Goal: Task Accomplishment & Management: Manage account settings

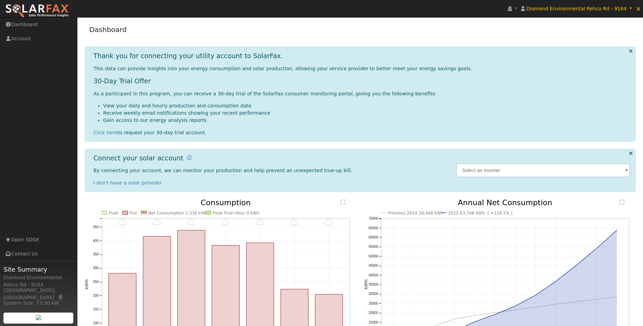
click at [630, 51] on icon at bounding box center [631, 51] width 4 height 5
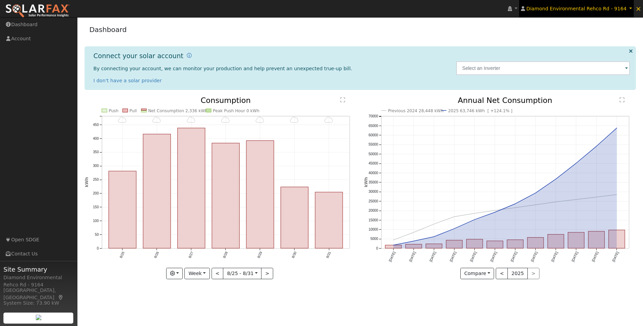
click at [633, 6] on link "Diamond Environmental Rehco Rd - 9164" at bounding box center [576, 8] width 115 height 17
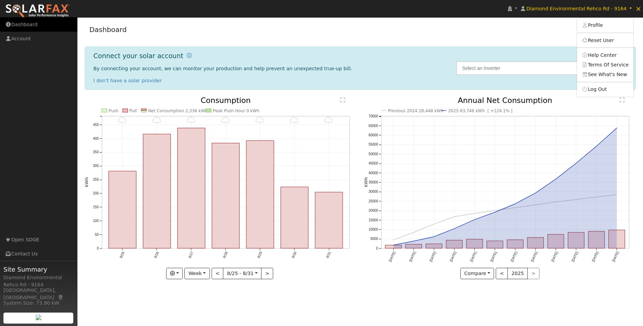
click at [22, 27] on link "Dashboard" at bounding box center [38, 25] width 77 height 14
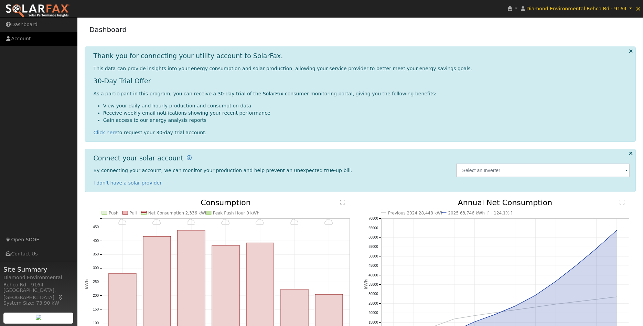
click at [34, 36] on link "Account" at bounding box center [38, 39] width 77 height 14
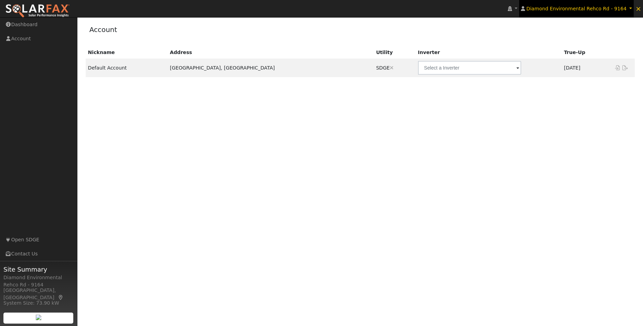
click at [627, 9] on span "Diamond Environmental Rehco Rd - 9164" at bounding box center [577, 9] width 100 height 6
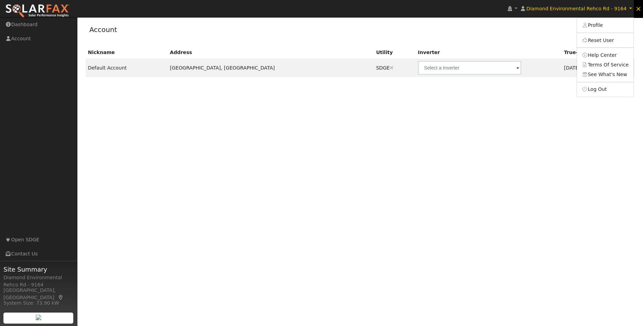
click at [639, 11] on span "×" at bounding box center [639, 8] width 6 height 8
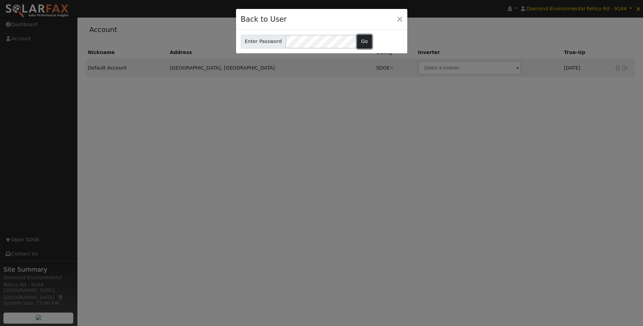
click at [361, 41] on button "Go" at bounding box center [364, 42] width 15 height 14
